Goal: Unclear: Browse casually

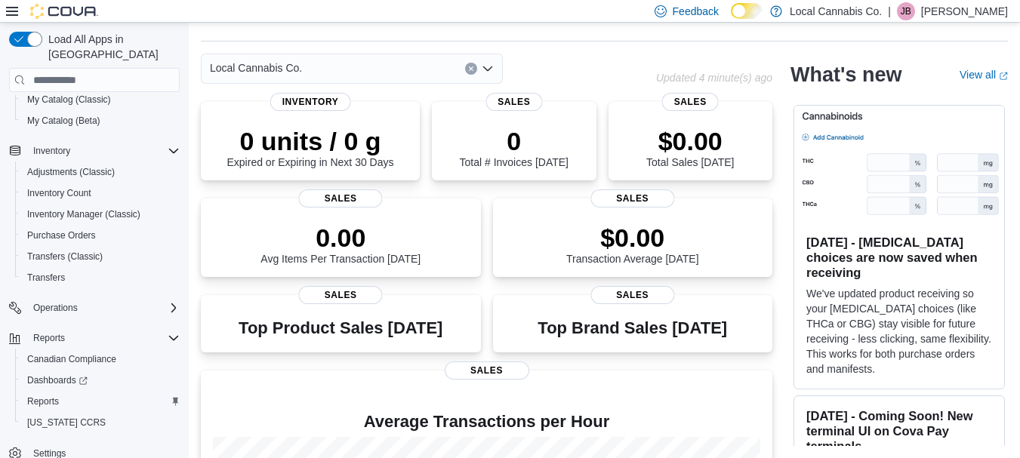
scroll to position [208, 0]
